Goal: Task Accomplishment & Management: Use online tool/utility

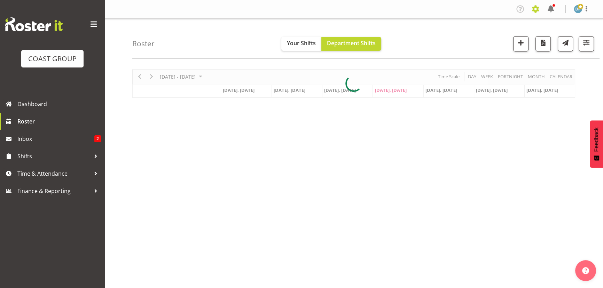
click at [538, 11] on span at bounding box center [535, 8] width 11 height 11
click at [495, 35] on link "Jobs" at bounding box center [507, 38] width 67 height 13
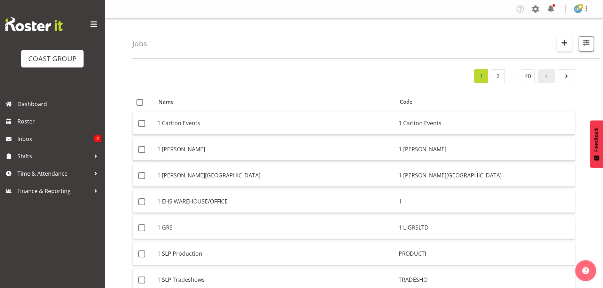
click at [570, 45] on button "button" at bounding box center [564, 43] width 15 height 15
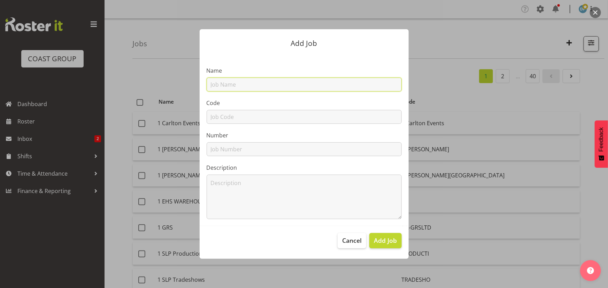
click at [225, 87] on input "text" at bounding box center [304, 85] width 195 height 14
type input "22511009 - Pharmaco @ [MEDICAL_DATA]"
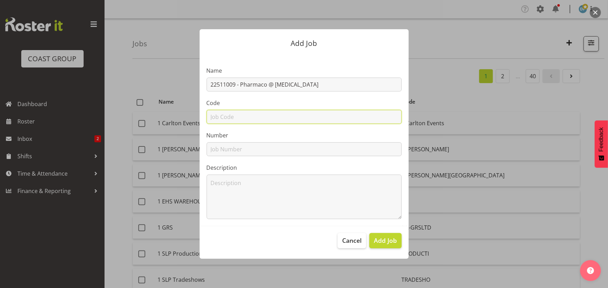
click at [224, 119] on input "text" at bounding box center [304, 117] width 195 height 14
type input "22511009"
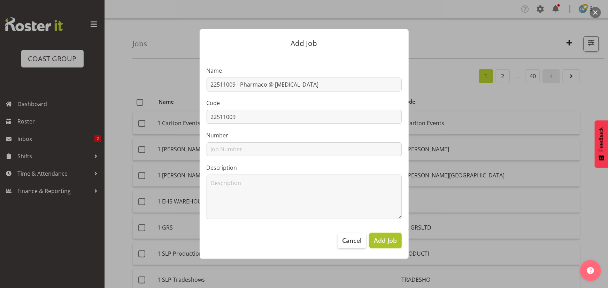
click at [382, 237] on span "Add Job" at bounding box center [385, 240] width 23 height 9
